Goal: Task Accomplishment & Management: Use online tool/utility

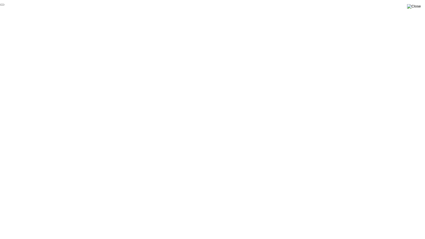
click at [420, 8] on img at bounding box center [414, 6] width 14 height 4
click at [418, 9] on img at bounding box center [414, 6] width 14 height 4
